Goal: Task Accomplishment & Management: Manage account settings

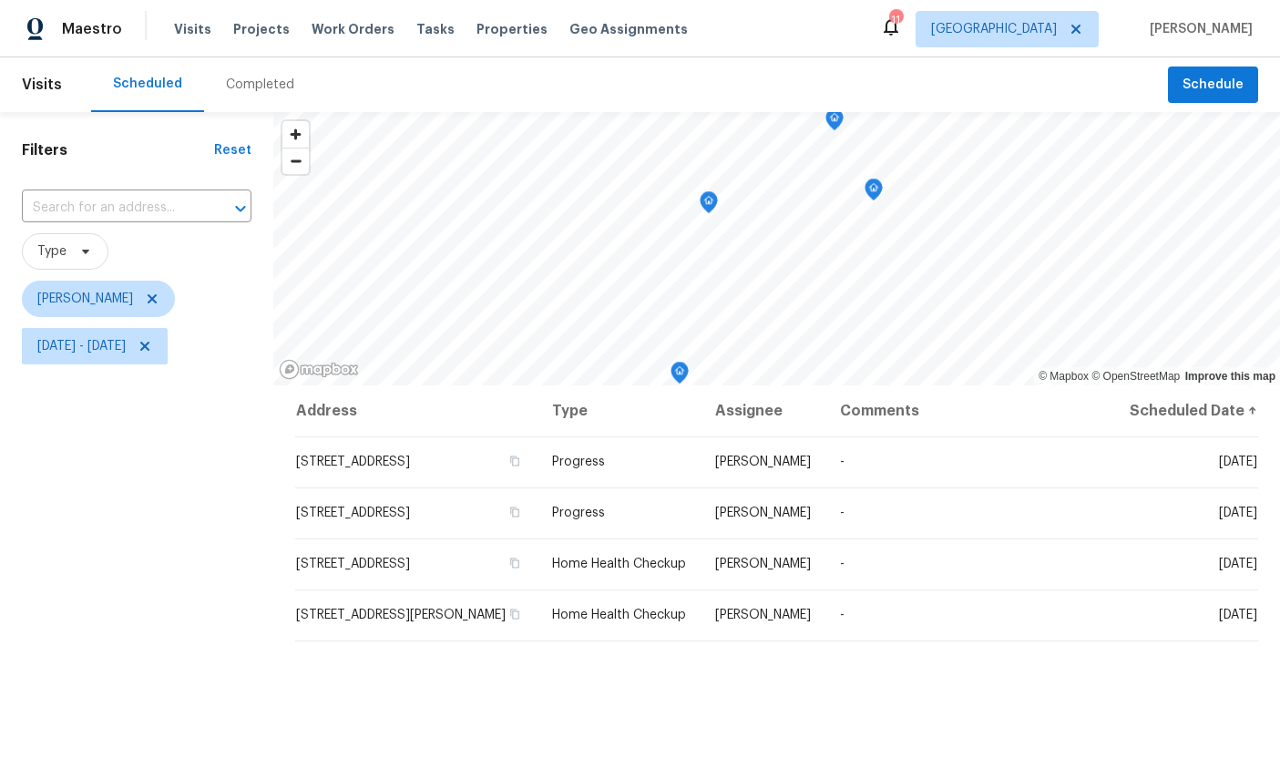
click at [151, 573] on div "Filters Reset ​ Type [PERSON_NAME][DATE] - [DATE]" at bounding box center [136, 560] width 273 height 897
click at [150, 572] on div "Filters Reset ​ Type [PERSON_NAME][DATE] - [DATE]" at bounding box center [136, 560] width 273 height 897
click at [163, 570] on div "Filters Reset ​ Type [PERSON_NAME][DATE] - [DATE]" at bounding box center [136, 560] width 273 height 897
click at [119, 468] on div "Filters Reset ​ Type [PERSON_NAME][DATE] - [DATE]" at bounding box center [136, 560] width 273 height 897
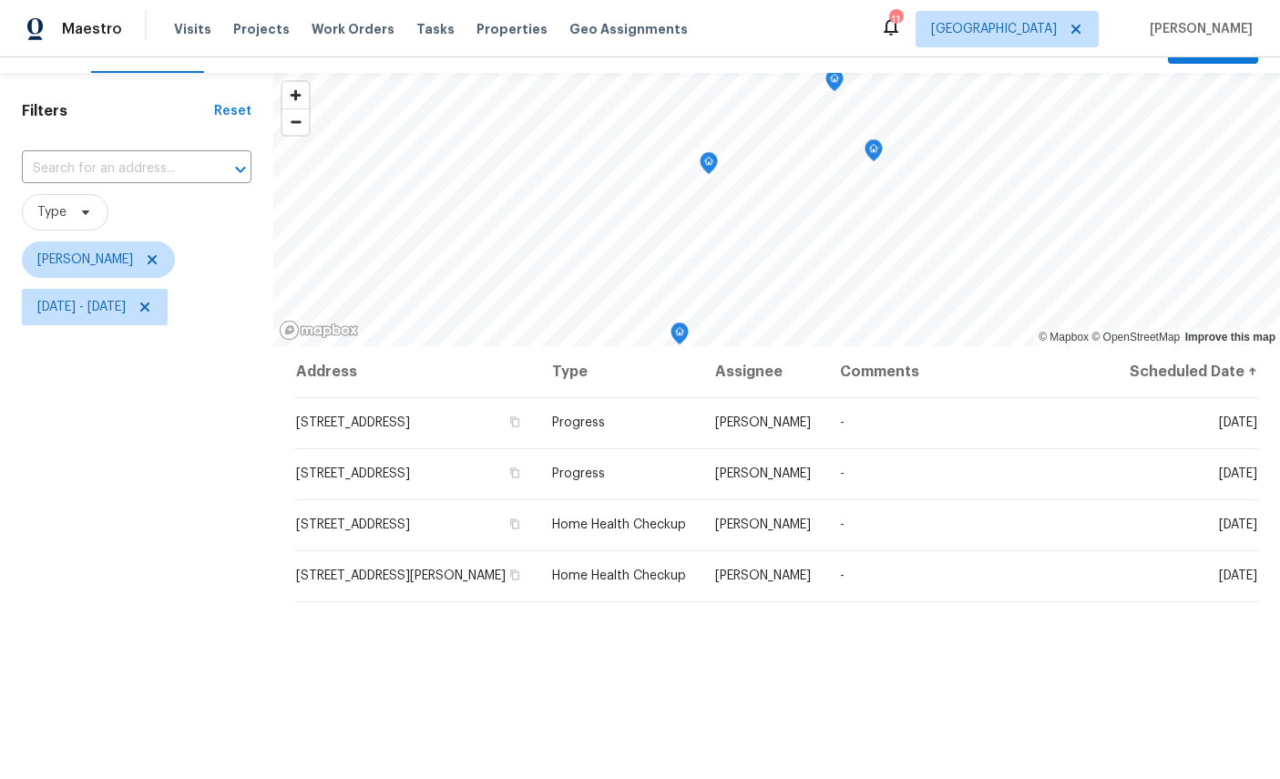
scroll to position [13, 0]
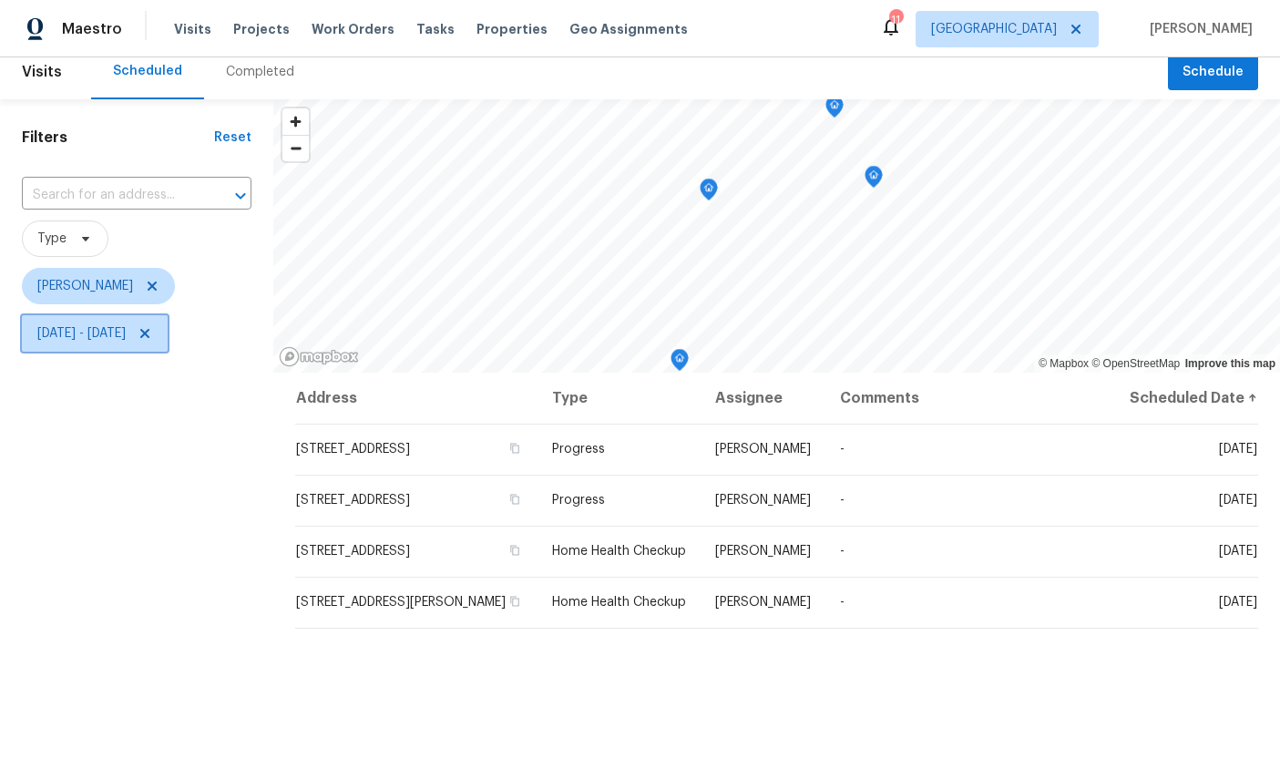
click at [126, 334] on span "[DATE] - [DATE]" at bounding box center [81, 333] width 88 height 18
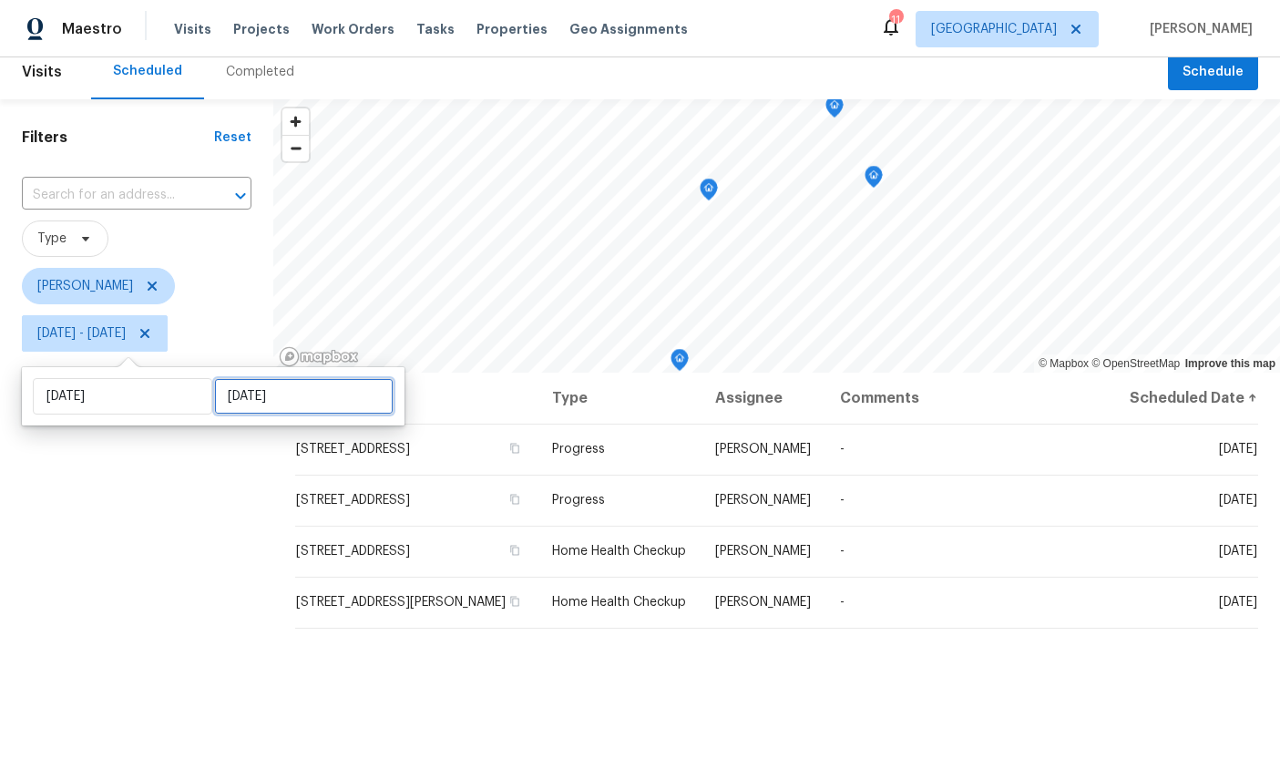
click at [243, 389] on input "[DATE]" at bounding box center [304, 396] width 180 height 36
select select "8"
select select "2025"
select select "9"
select select "2025"
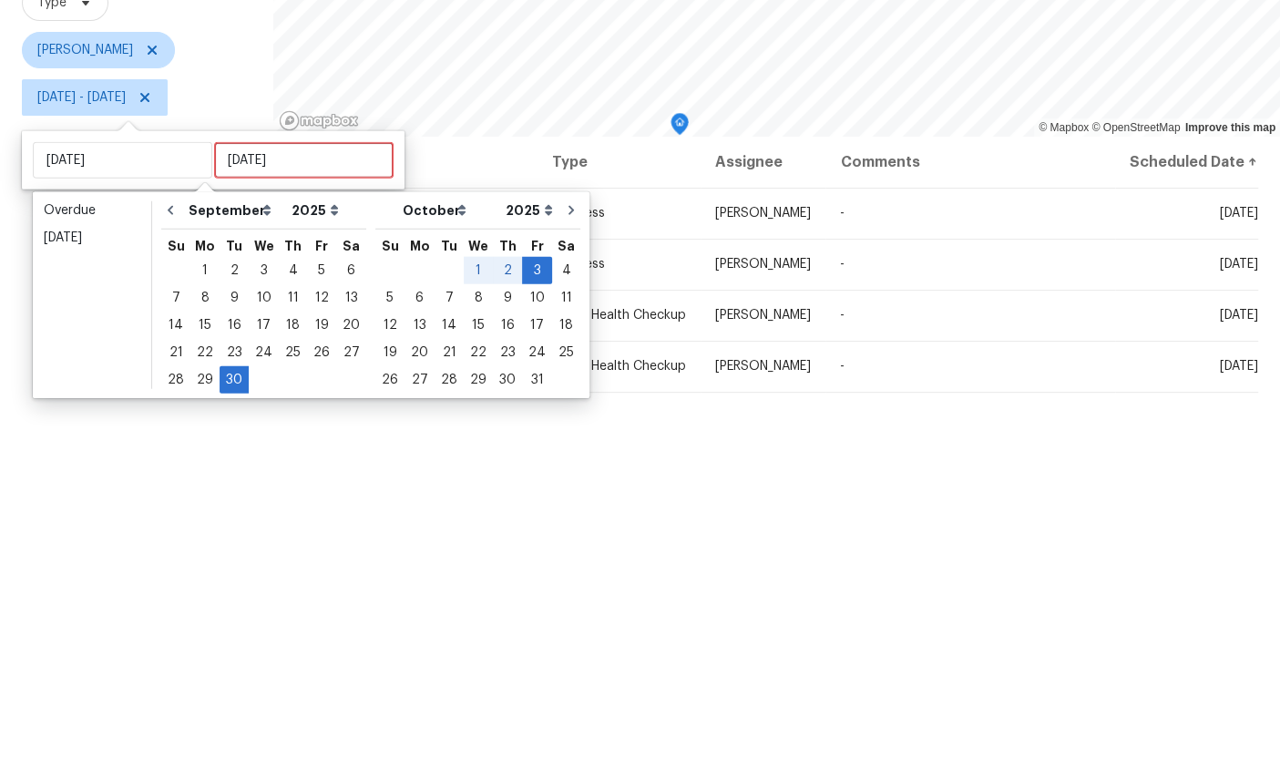
scroll to position [68, 0]
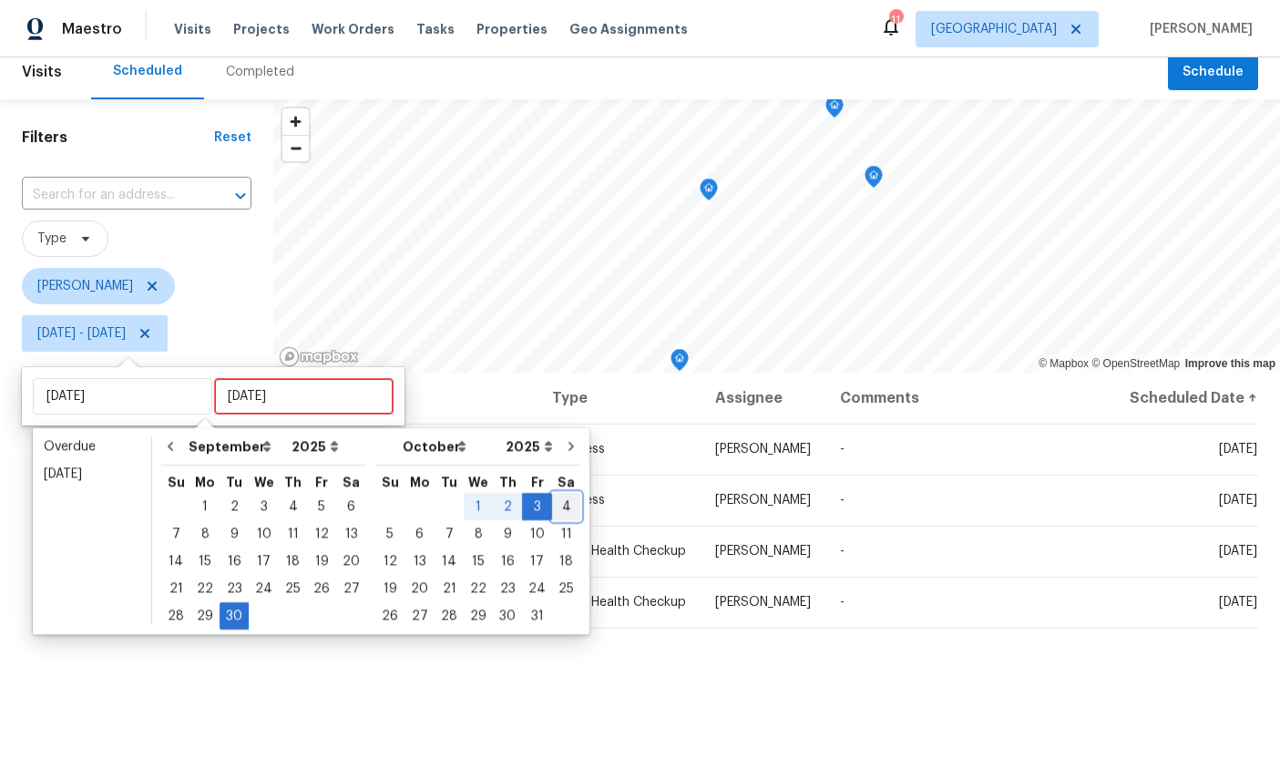
click at [560, 494] on div "4" at bounding box center [566, 507] width 28 height 26
type input "[DATE]"
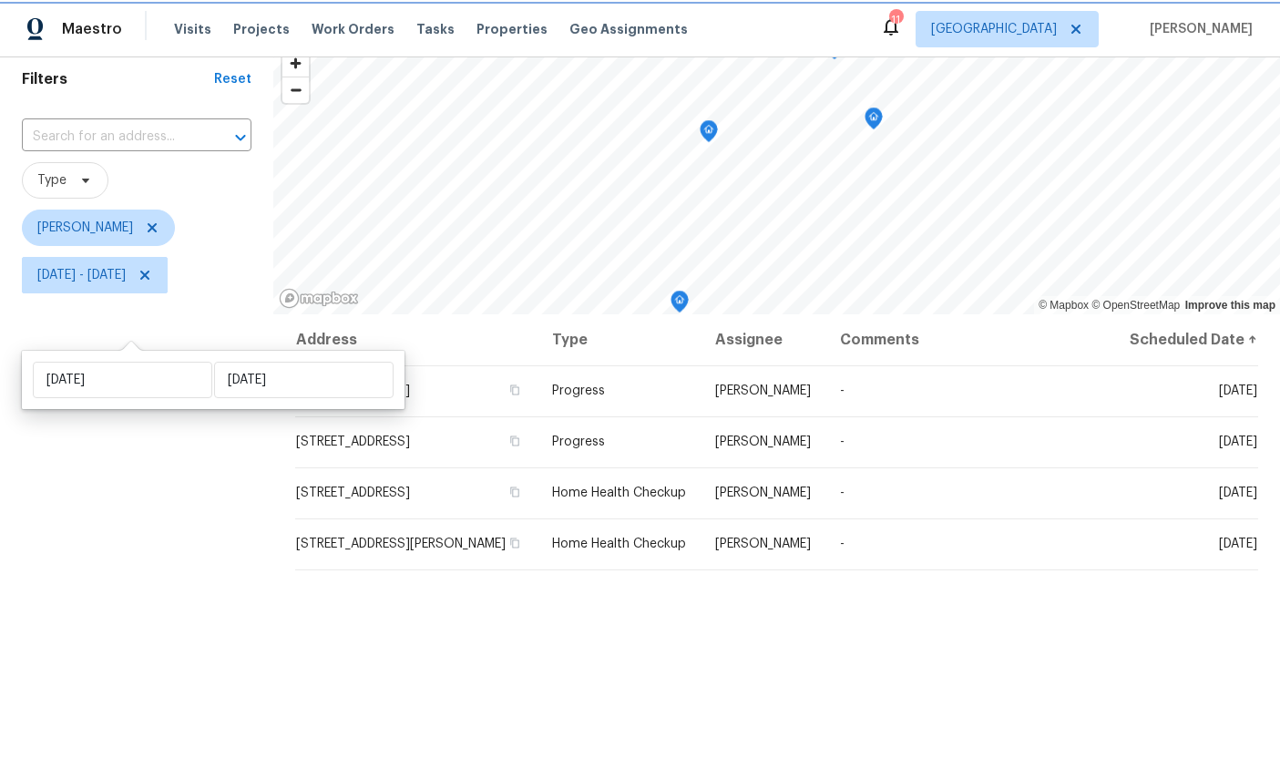
scroll to position [8, 0]
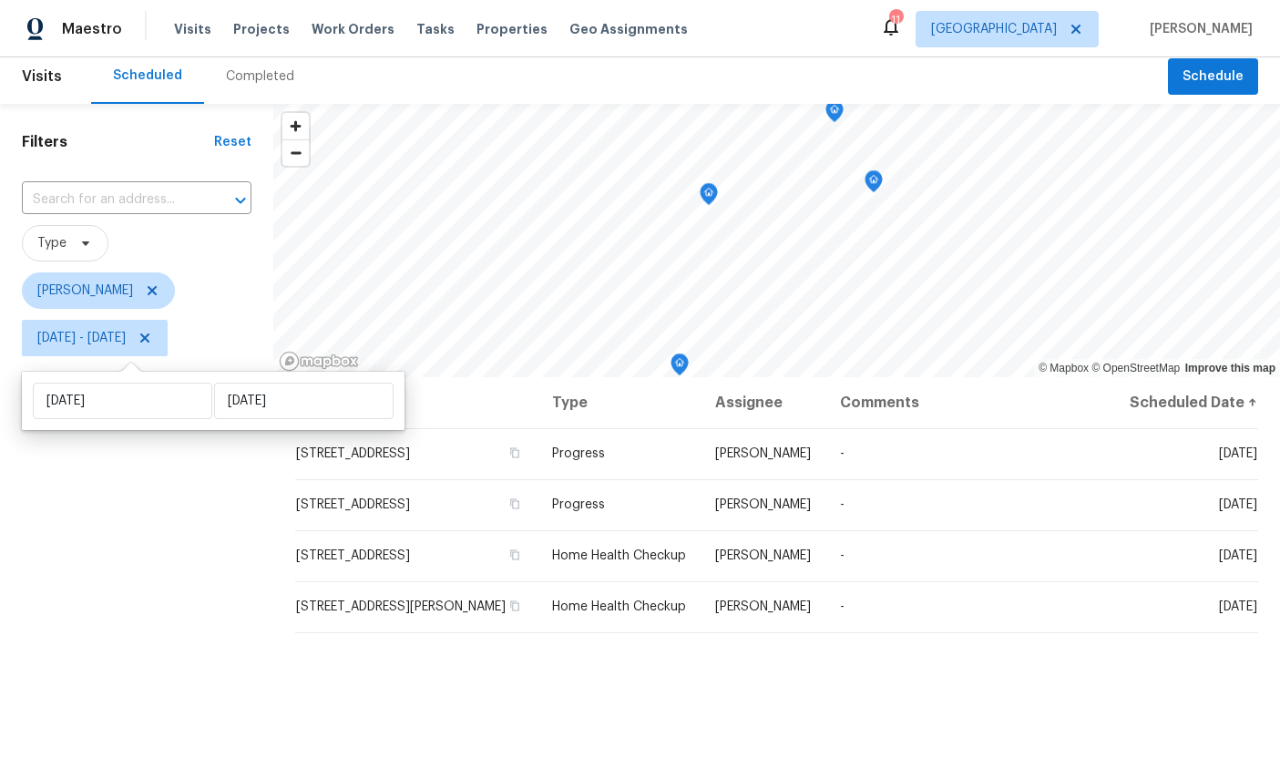
click at [157, 550] on div "Filters Reset ​ Type [PERSON_NAME] [DATE] - [DATE]" at bounding box center [136, 552] width 273 height 897
click at [0, 0] on span at bounding box center [0, 0] width 0 height 0
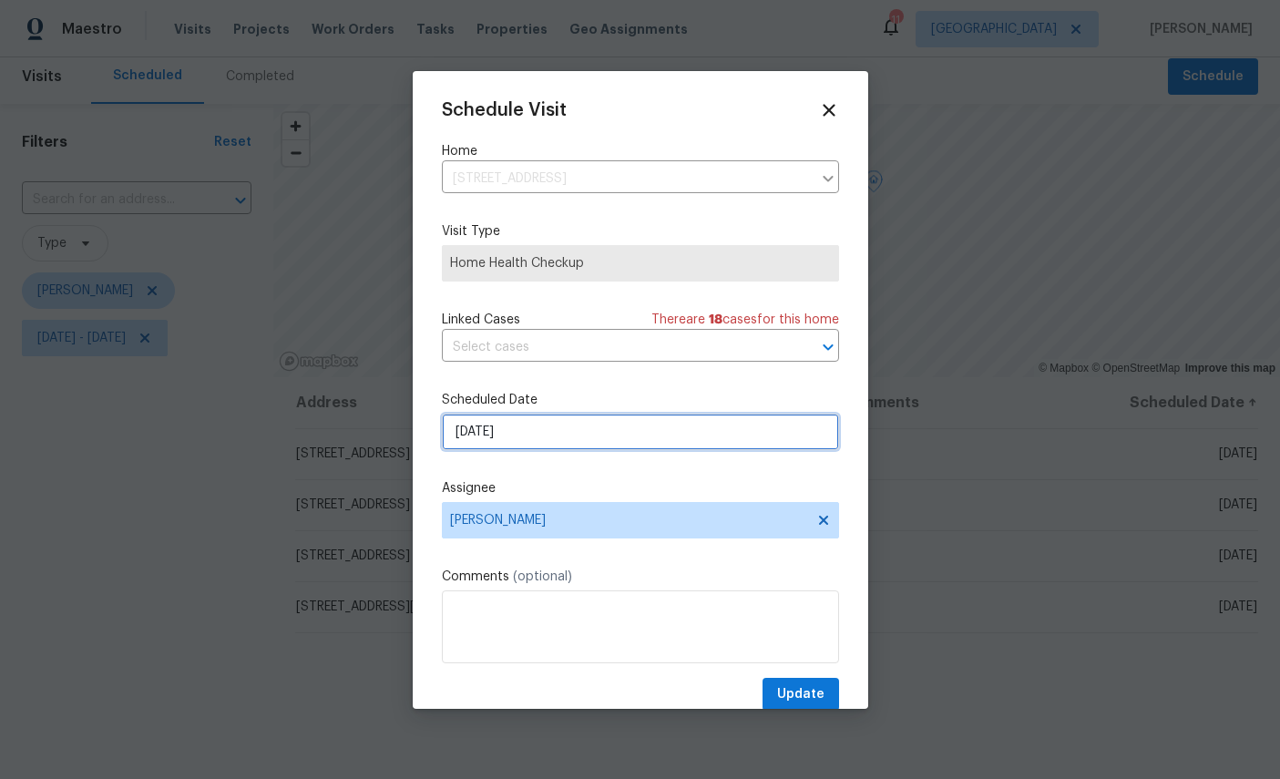
click at [611, 432] on input "[DATE]" at bounding box center [640, 432] width 397 height 36
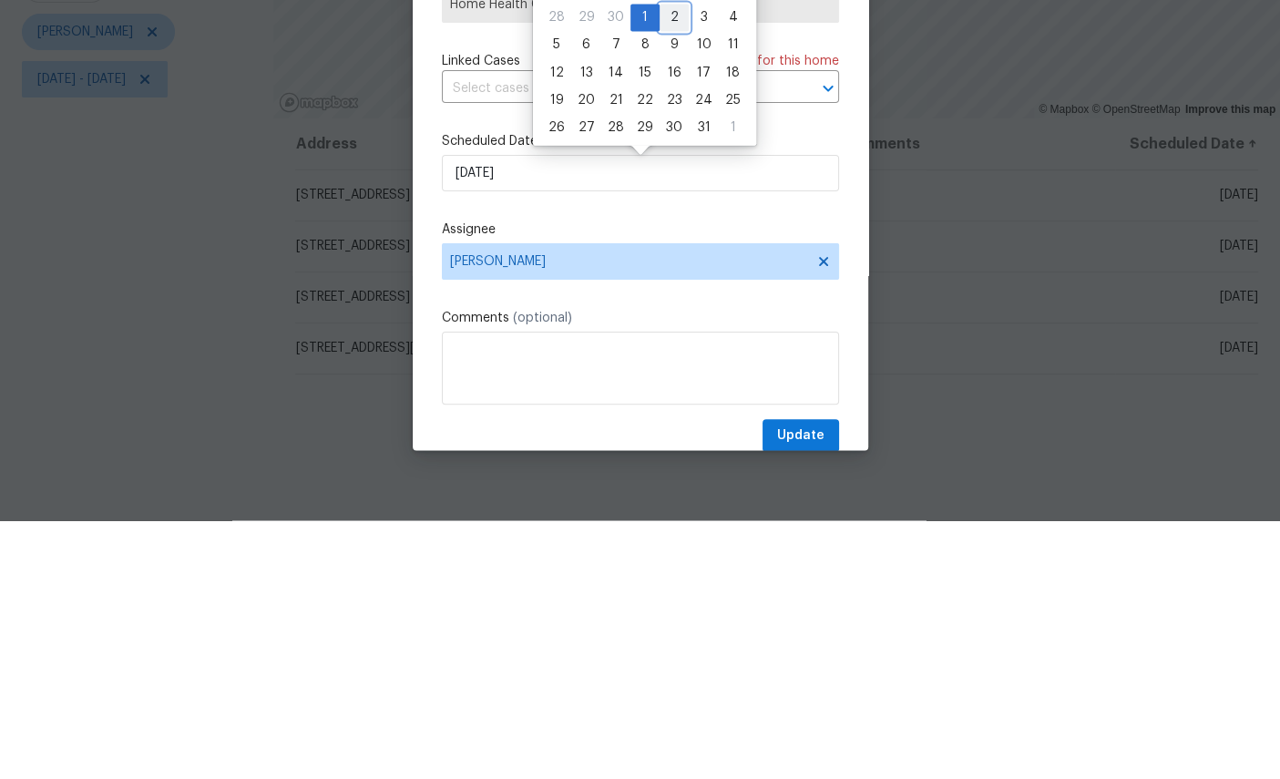
click at [666, 263] on div "2" at bounding box center [674, 276] width 29 height 26
type input "[DATE]"
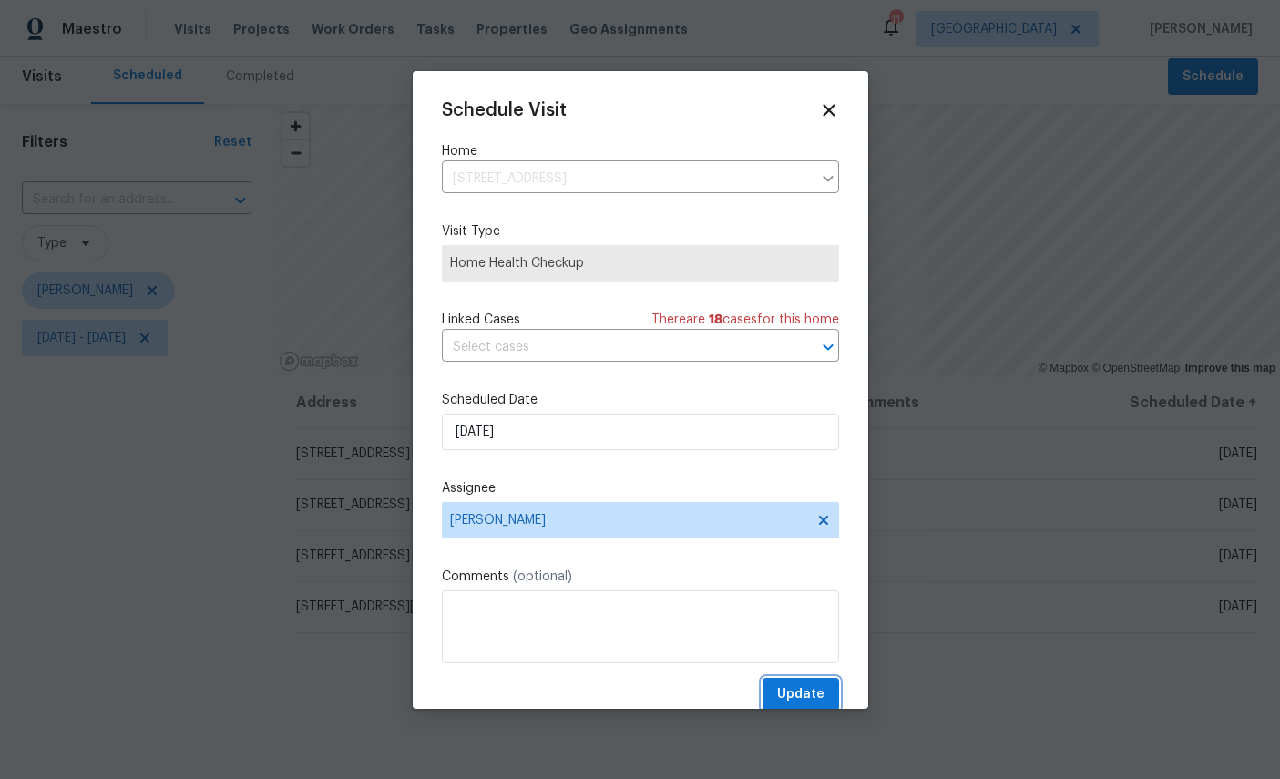
click at [805, 702] on span "Update" at bounding box center [800, 694] width 47 height 23
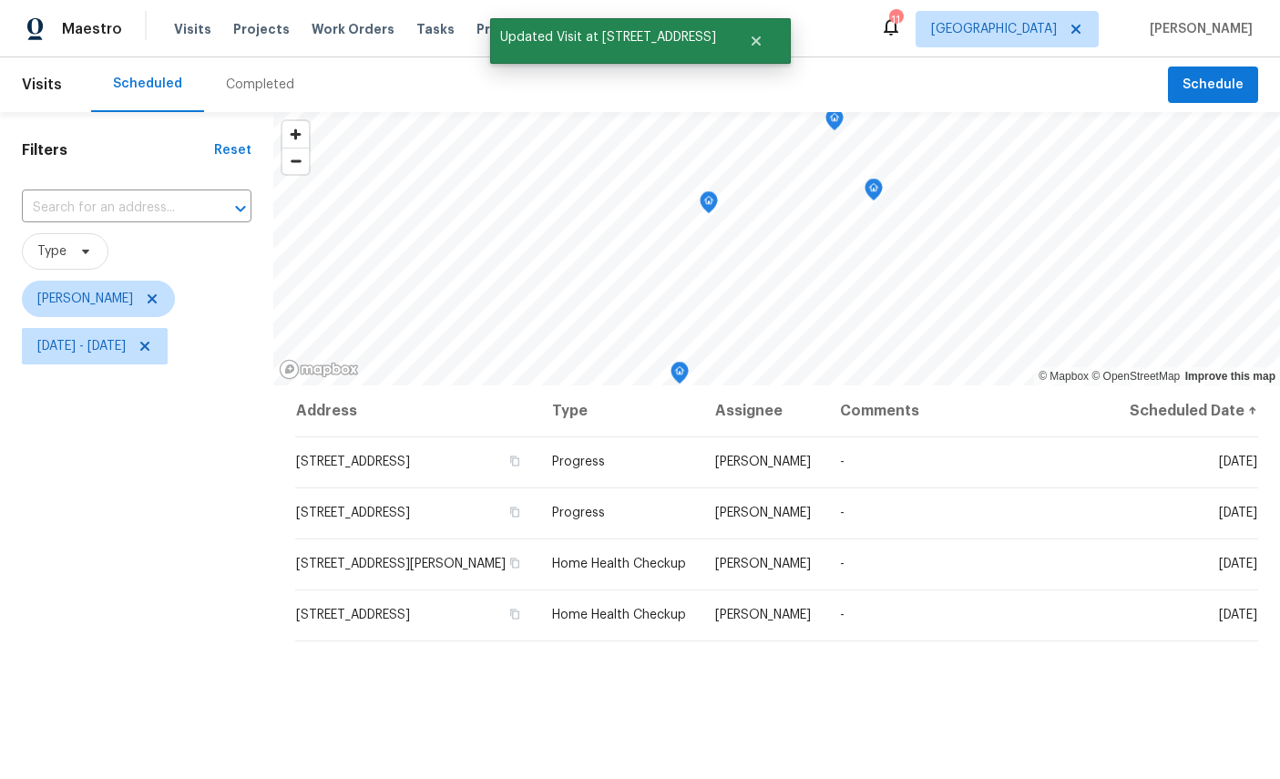
scroll to position [0, 0]
click at [153, 469] on div "Filters Reset ​ Type [PERSON_NAME] [DATE] - [DATE]" at bounding box center [136, 560] width 273 height 897
click at [152, 469] on div "Filters Reset ​ Type [PERSON_NAME] [DATE] - [DATE]" at bounding box center [136, 560] width 273 height 897
